Goal: Task Accomplishment & Management: Use online tool/utility

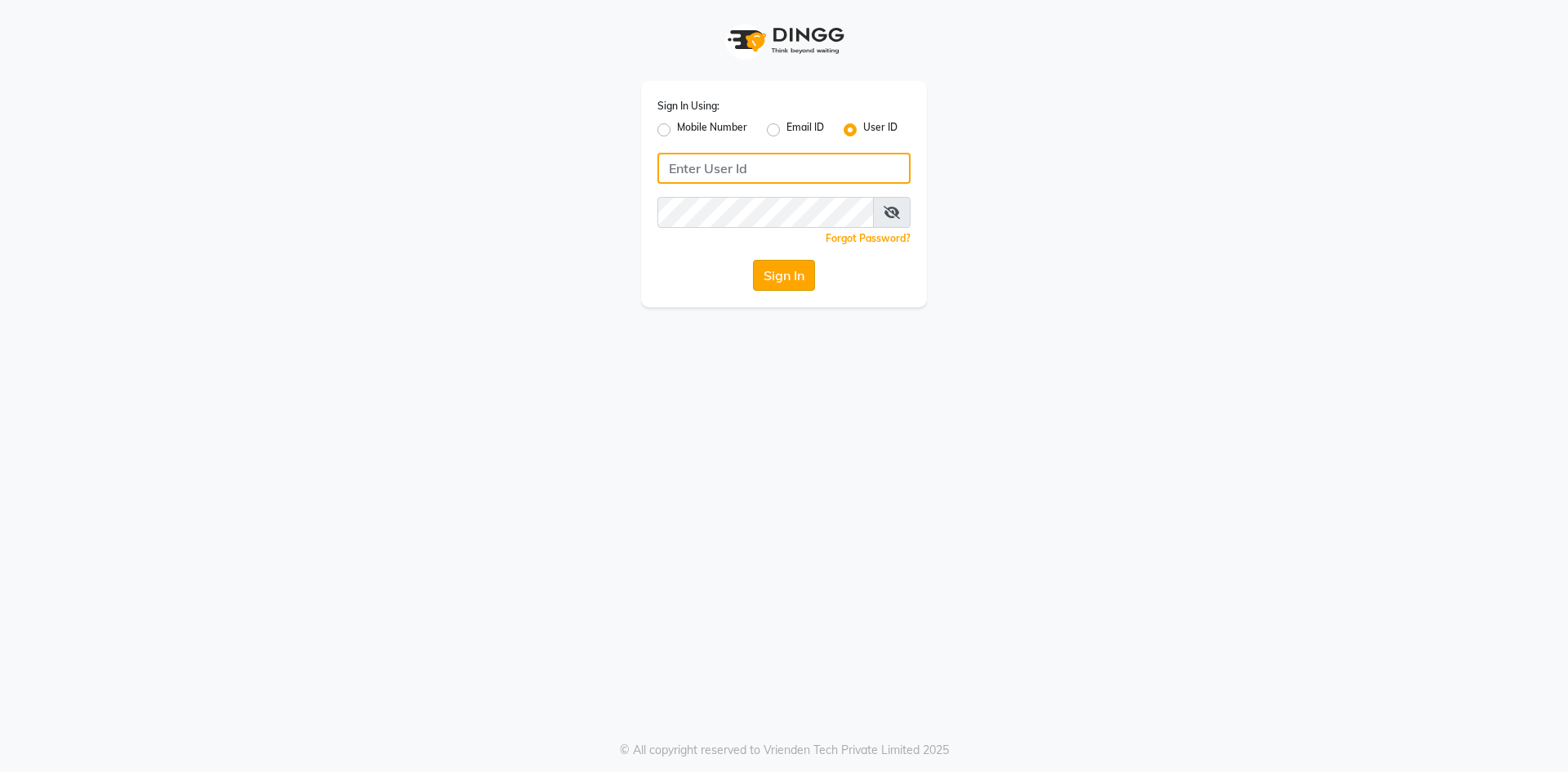
type input "aplushairxpress"
click at [795, 267] on button "Sign In" at bounding box center [784, 276] width 62 height 31
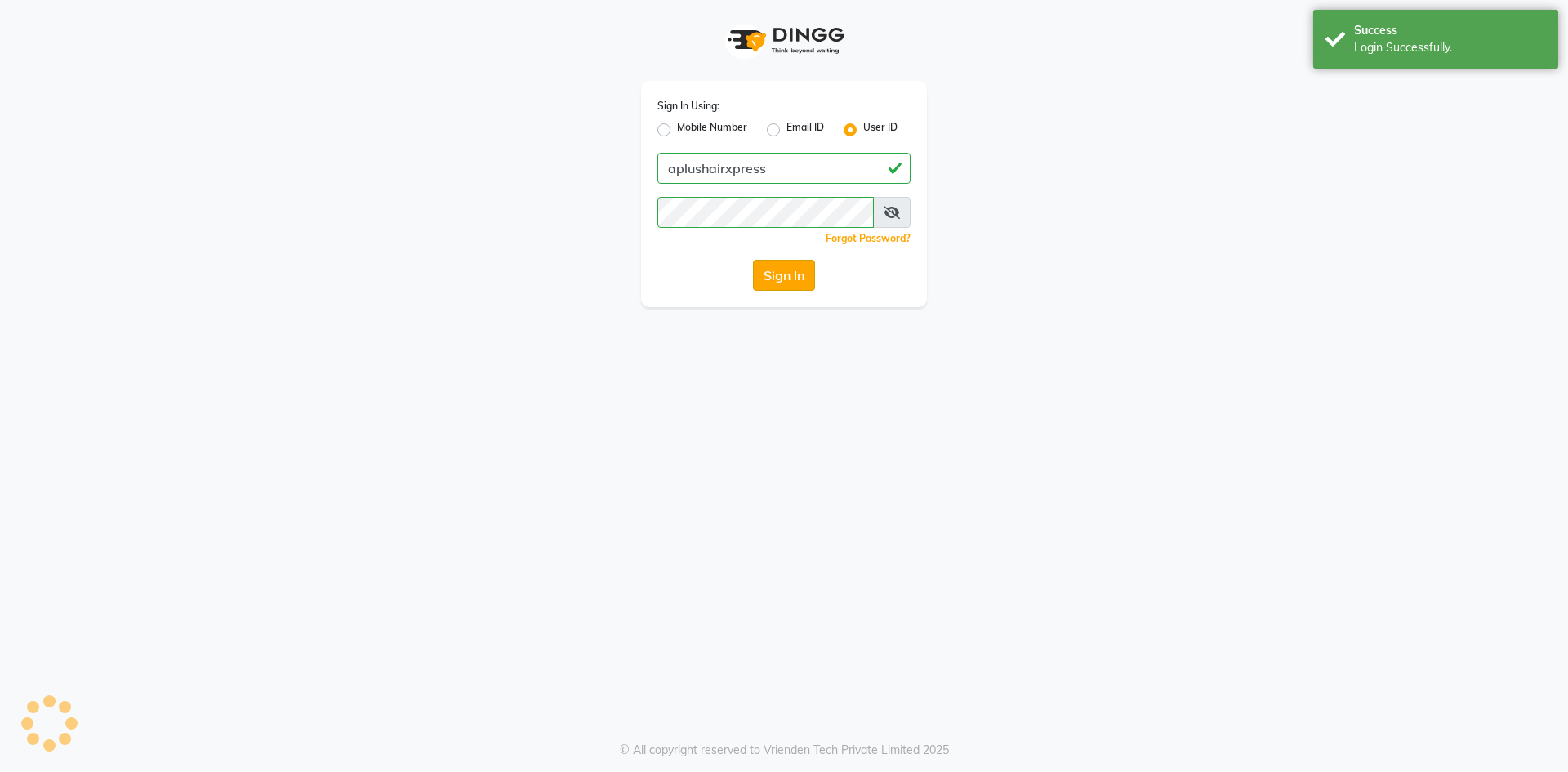
select select "113"
select select "service"
